Goal: Communication & Community: Participate in discussion

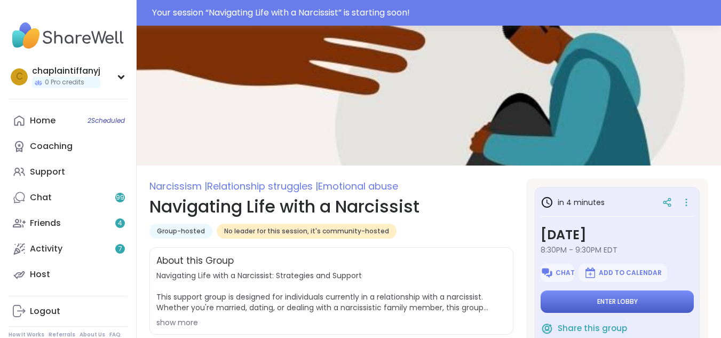
click at [635, 299] on button "Enter lobby" at bounding box center [617, 301] width 153 height 22
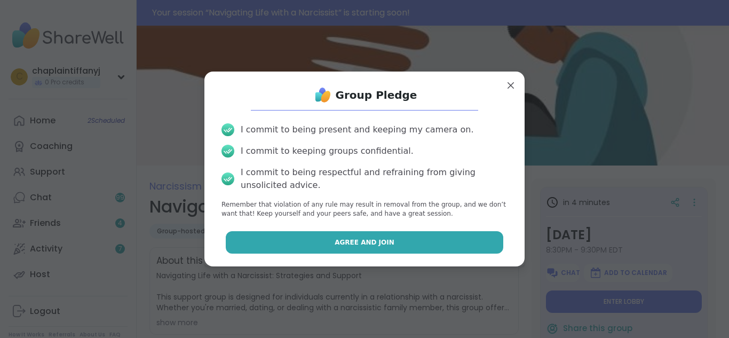
click at [413, 244] on button "Agree and Join" at bounding box center [365, 242] width 278 height 22
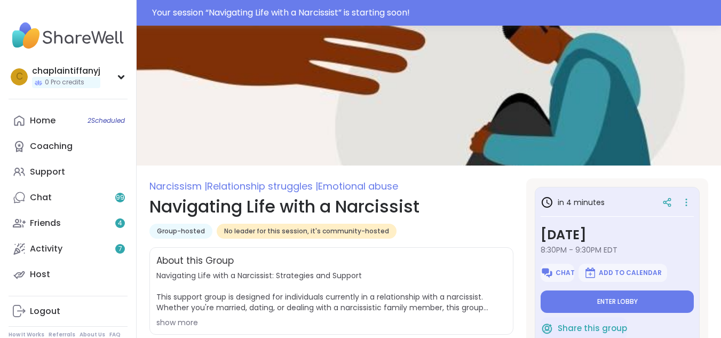
type textarea "*"
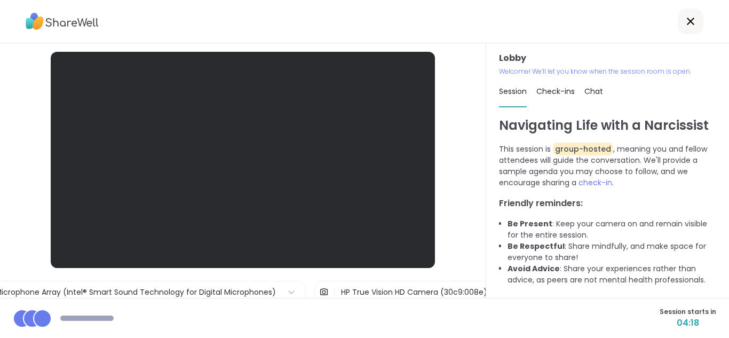
click at [432, 327] on div "Session starts in 04:18" at bounding box center [364, 318] width 729 height 40
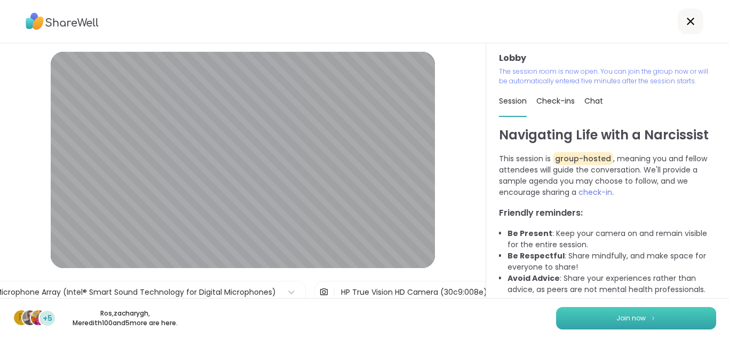
click at [650, 312] on button "Join now" at bounding box center [636, 318] width 160 height 22
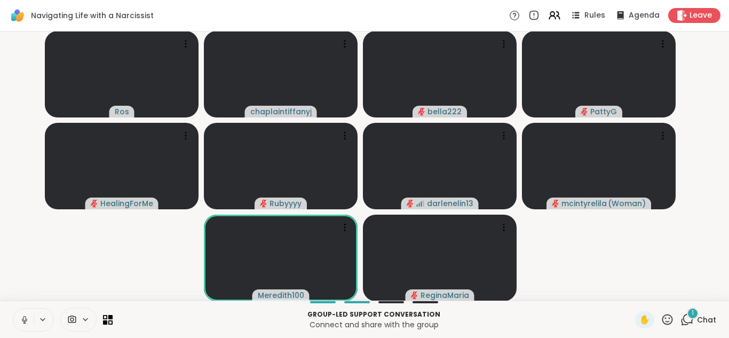
click at [17, 314] on button at bounding box center [23, 319] width 20 height 22
click at [32, 320] on button at bounding box center [23, 319] width 20 height 22
click at [29, 314] on button at bounding box center [23, 319] width 20 height 22
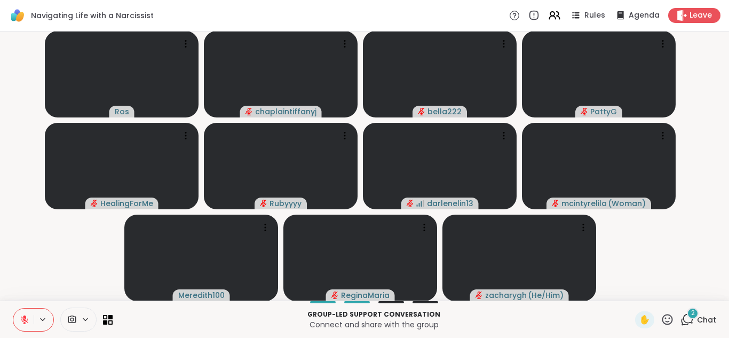
drag, startPoint x: 14, startPoint y: 312, endPoint x: 27, endPoint y: 319, distance: 14.1
click at [27, 319] on button at bounding box center [23, 319] width 20 height 22
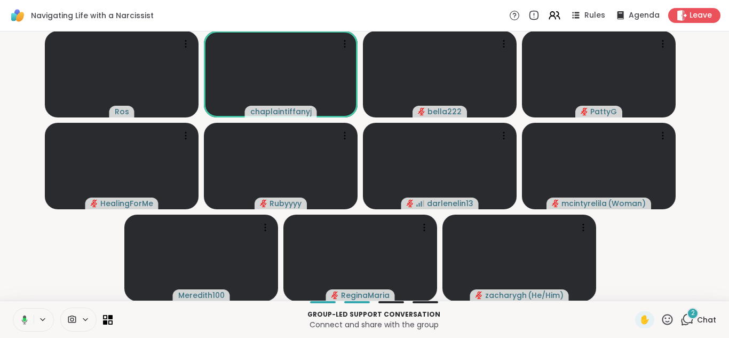
click at [0, 43] on div "Ros chaplaintiffanyj bella222 PattyG HealingForMe Rubyyyy darlenelin13 mcintyre…" at bounding box center [364, 165] width 729 height 269
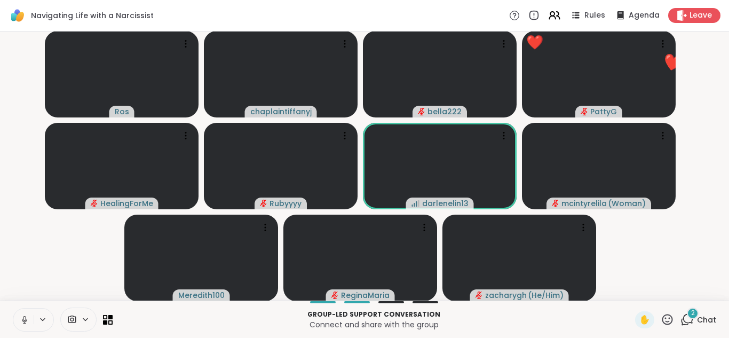
click at [28, 317] on icon at bounding box center [25, 320] width 10 height 10
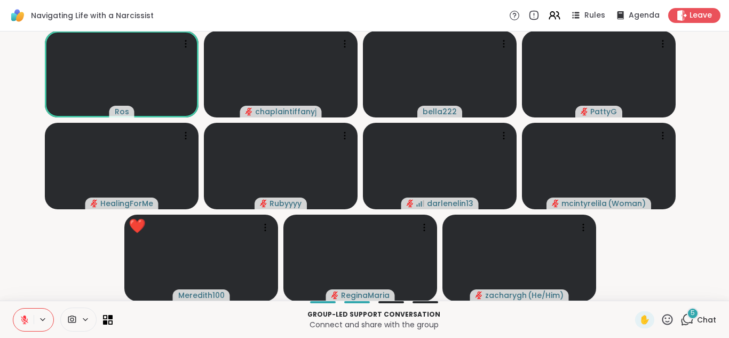
click at [662, 315] on icon at bounding box center [667, 319] width 11 height 11
click at [627, 284] on div "❤️" at bounding box center [636, 291] width 19 height 17
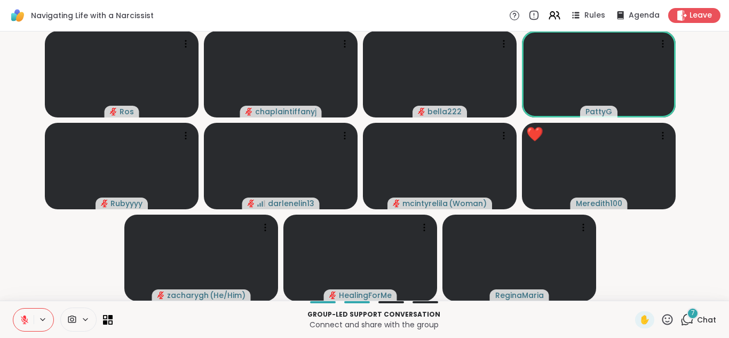
click at [687, 315] on div "7" at bounding box center [693, 313] width 12 height 12
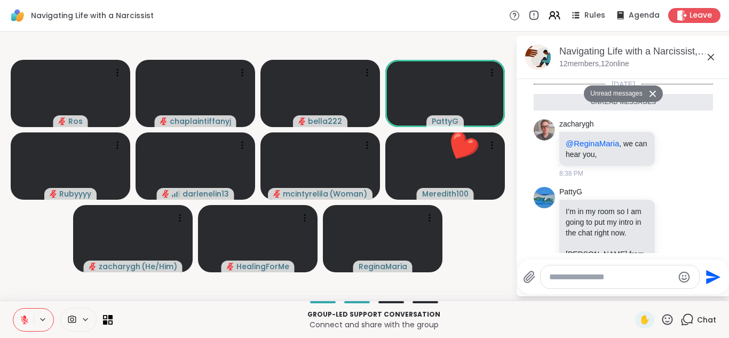
scroll to position [550, 0]
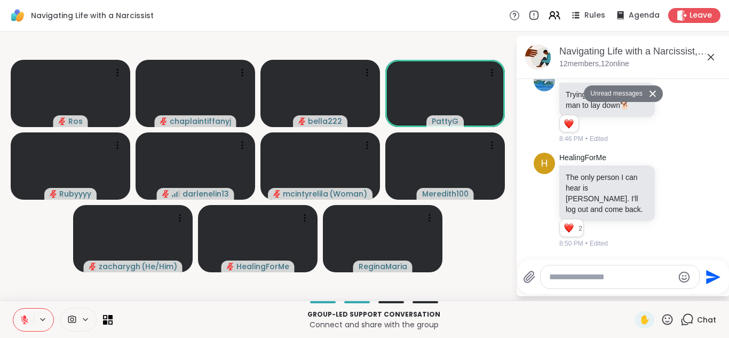
click at [556, 271] on div at bounding box center [620, 276] width 159 height 23
click at [552, 272] on textarea "Type your message" at bounding box center [611, 277] width 124 height 11
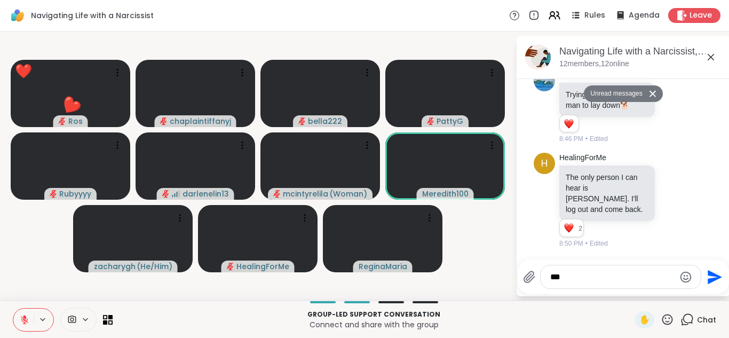
type textarea "***"
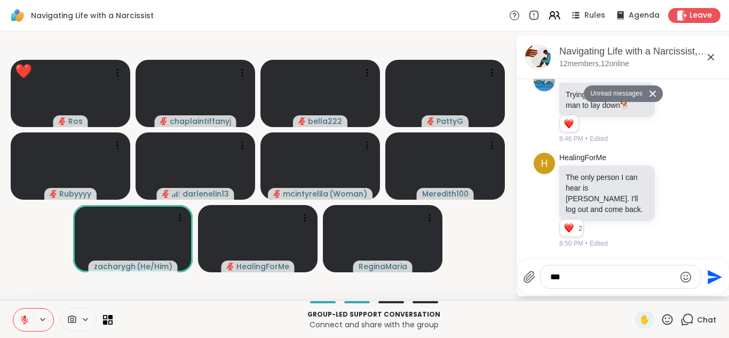
click at [717, 278] on icon "Send" at bounding box center [715, 277] width 14 height 14
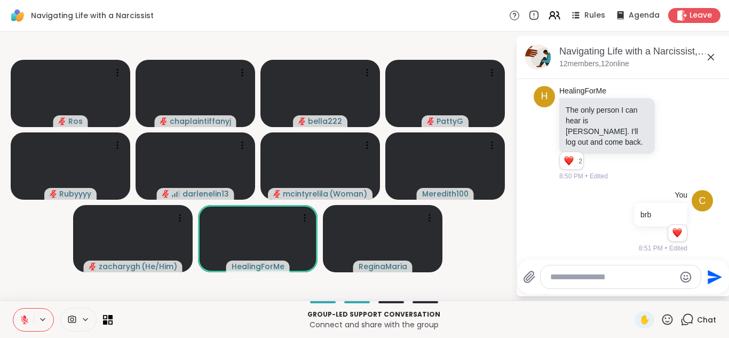
scroll to position [597, 0]
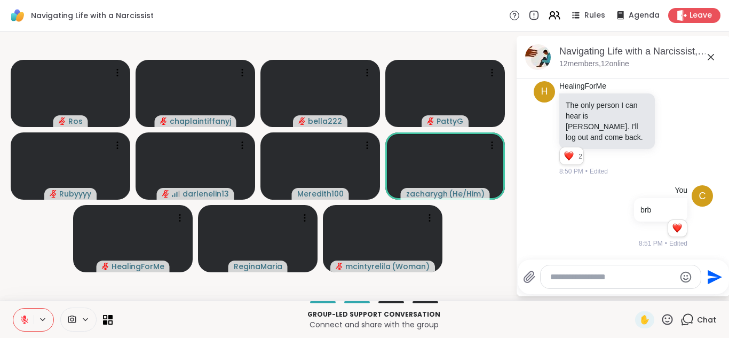
drag, startPoint x: 579, startPoint y: 306, endPoint x: 581, endPoint y: 299, distance: 7.3
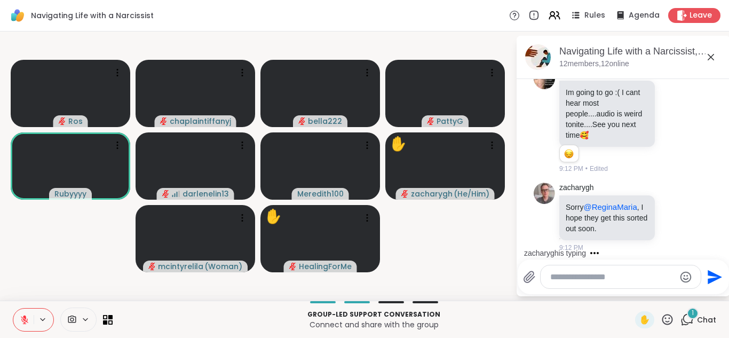
scroll to position [1469, 0]
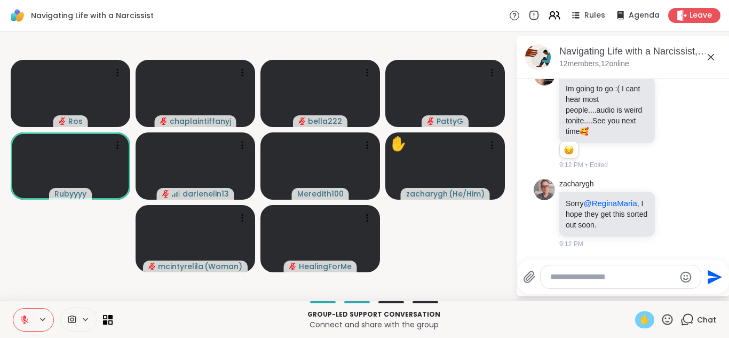
click at [639, 318] on span "✋" at bounding box center [644, 319] width 11 height 13
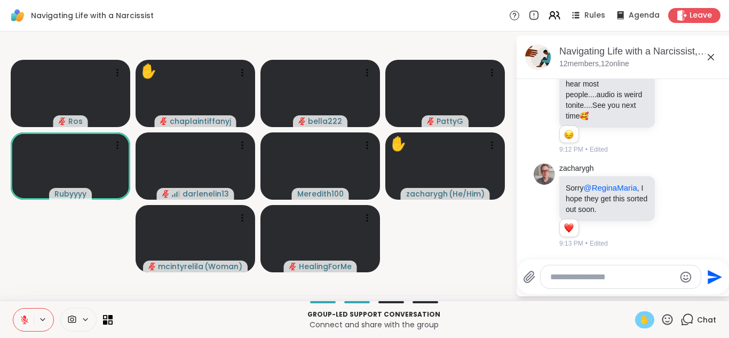
scroll to position [1484, 0]
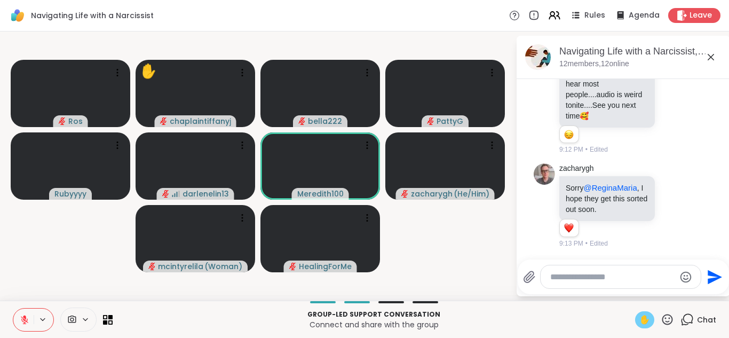
click at [22, 317] on icon at bounding box center [25, 320] width 10 height 10
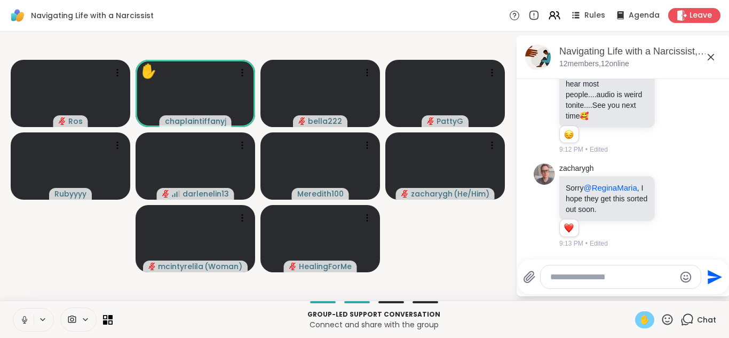
click at [23, 312] on button at bounding box center [23, 319] width 20 height 22
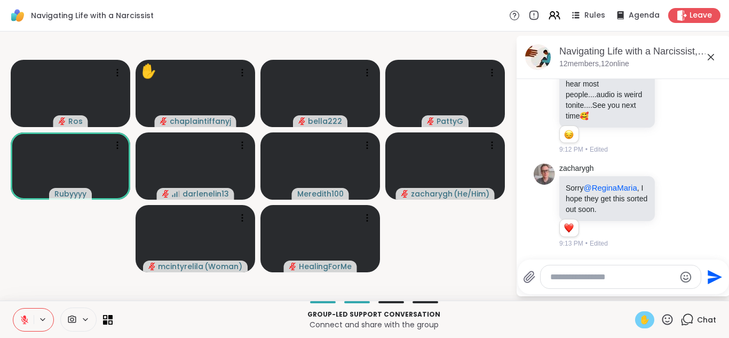
click at [640, 317] on span "✋" at bounding box center [644, 319] width 11 height 13
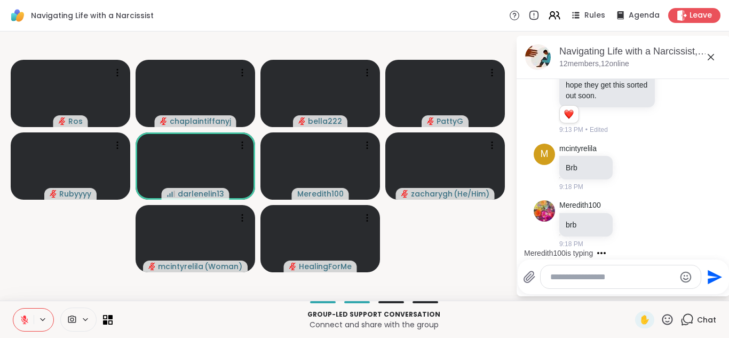
scroll to position [1598, 0]
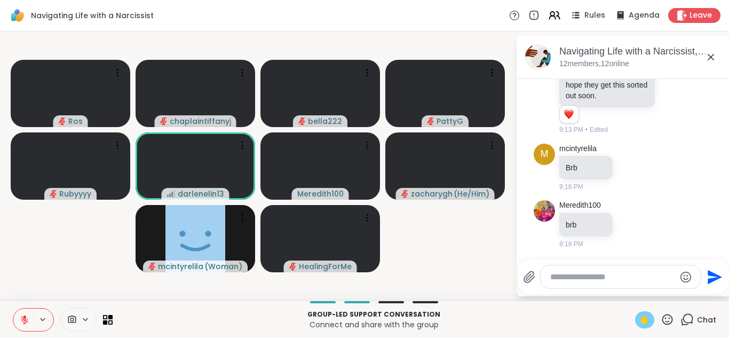
click at [639, 319] on span "✋" at bounding box center [644, 319] width 11 height 13
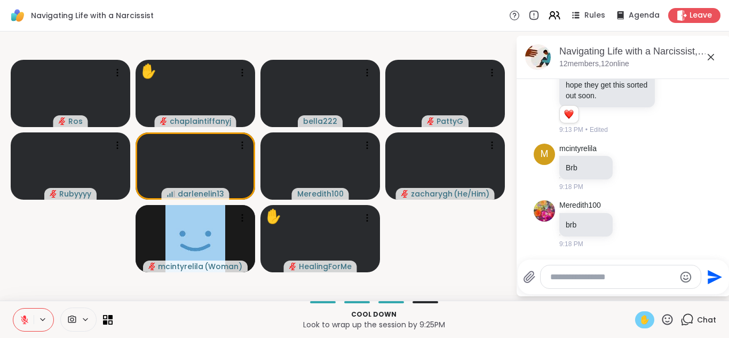
click at [639, 313] on span "✋" at bounding box center [644, 319] width 11 height 13
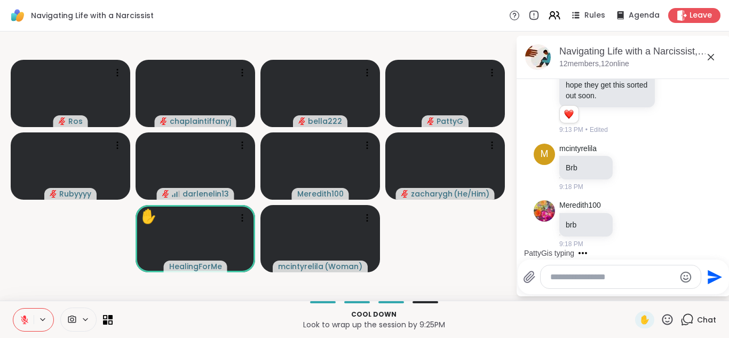
click at [721, 337] on html "Navigating Life with a Narcissist Rules Agenda Leave Ros chaplaintiffanyj bella…" at bounding box center [364, 169] width 729 height 338
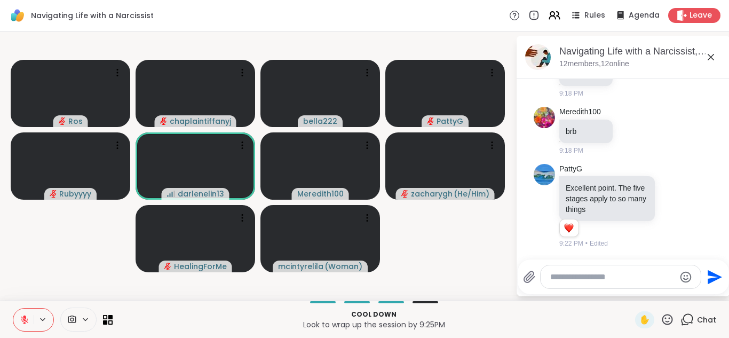
scroll to position [1691, 0]
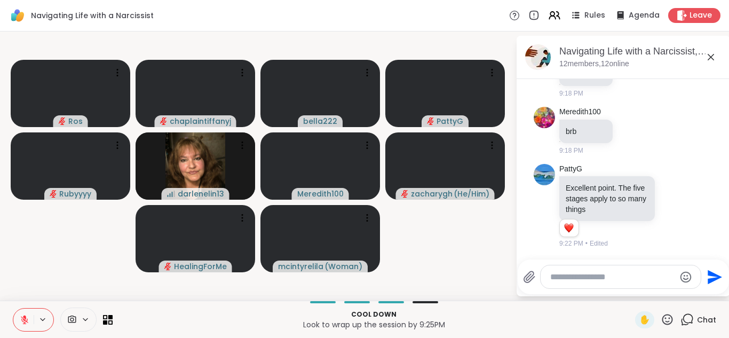
click at [20, 319] on icon at bounding box center [25, 320] width 10 height 10
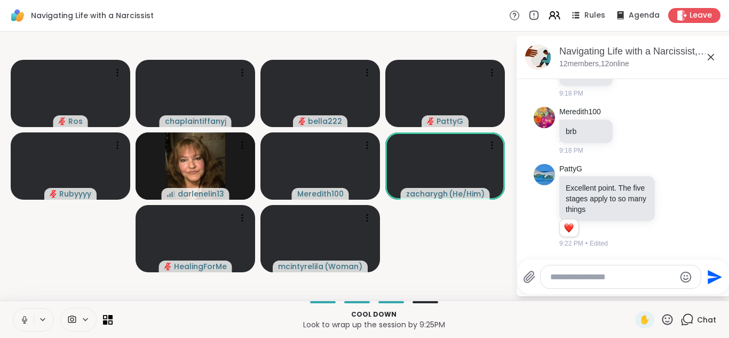
click at [23, 316] on icon at bounding box center [25, 320] width 10 height 10
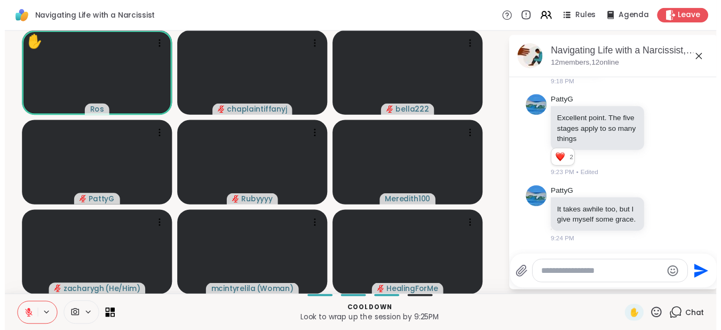
scroll to position [1770, 0]
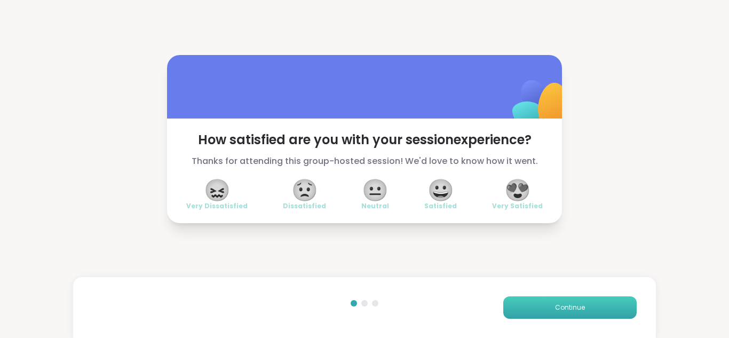
click at [535, 309] on button "Continue" at bounding box center [569, 307] width 133 height 22
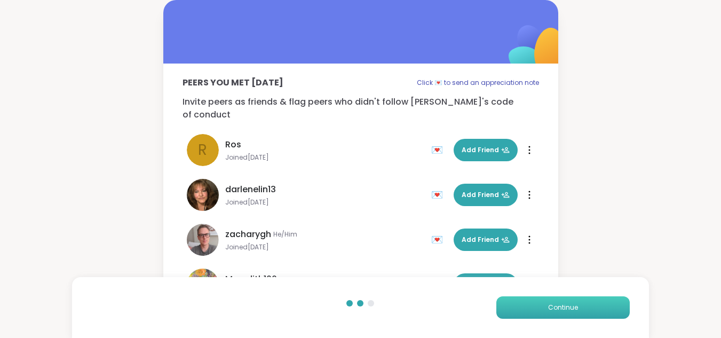
click at [534, 307] on button "Continue" at bounding box center [562, 307] width 133 height 22
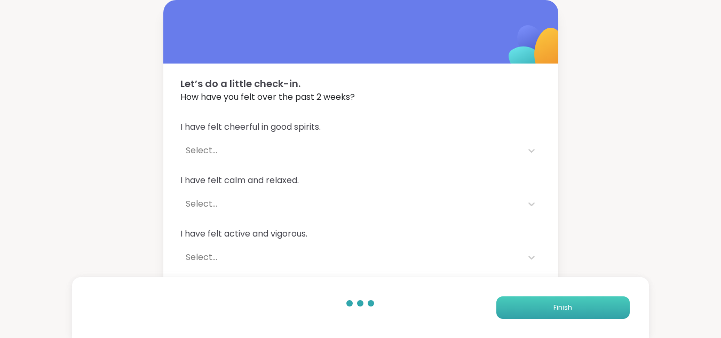
click at [536, 305] on button "Finish" at bounding box center [562, 307] width 133 height 22
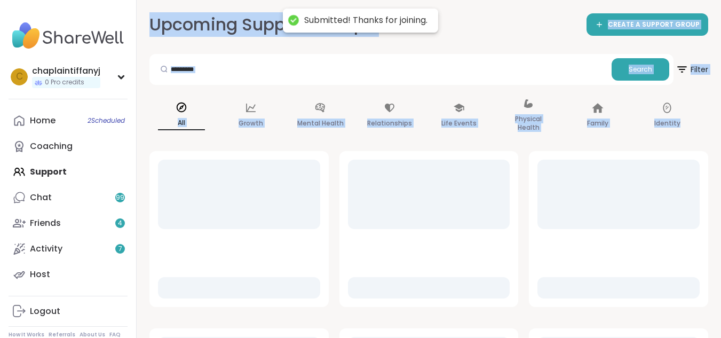
drag, startPoint x: 537, startPoint y: 305, endPoint x: 540, endPoint y: 315, distance: 9.8
